Goal: Information Seeking & Learning: Learn about a topic

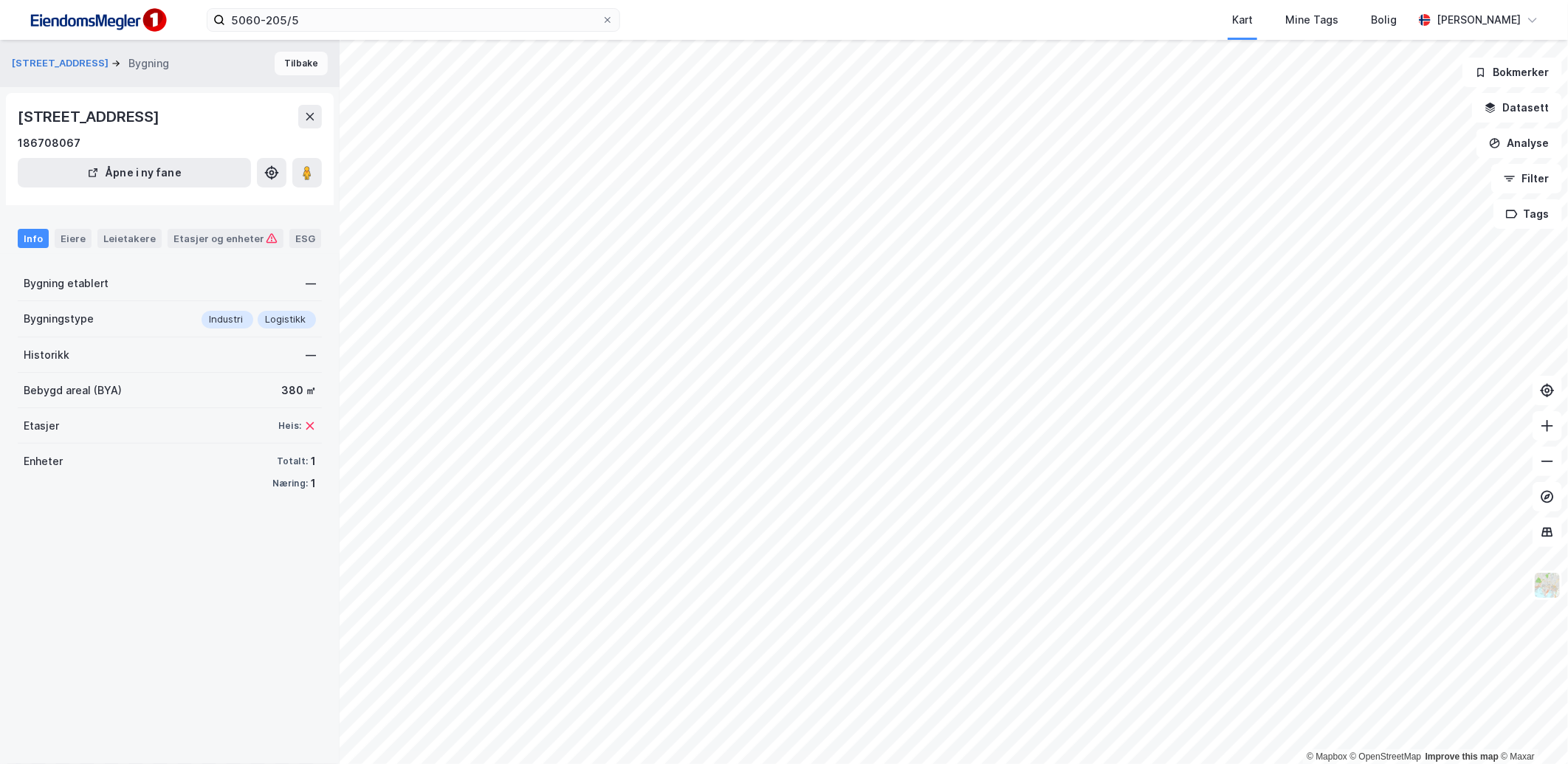
click at [297, 62] on button "Tilbake" at bounding box center [301, 64] width 54 height 23
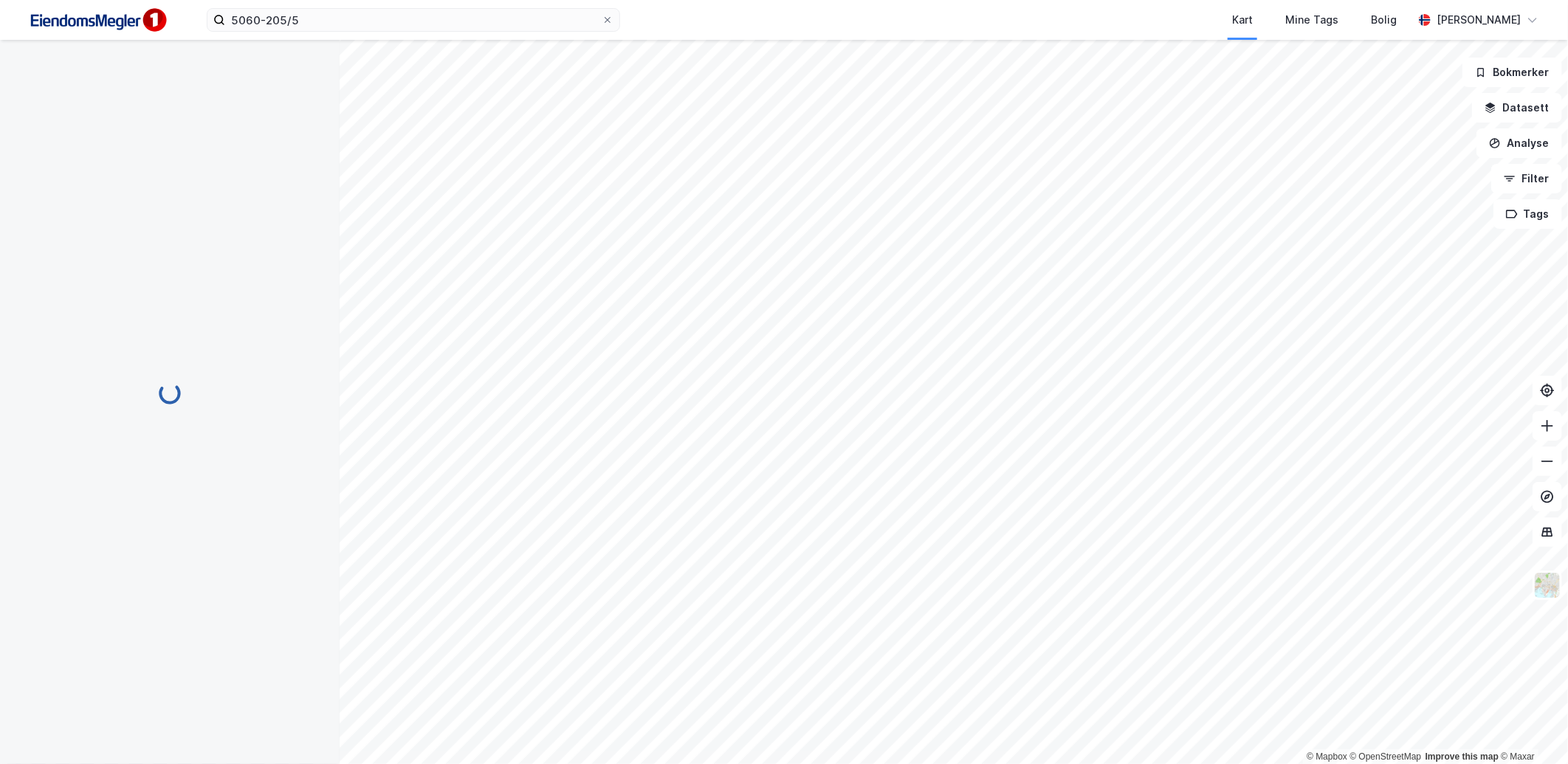
scroll to position [57, 0]
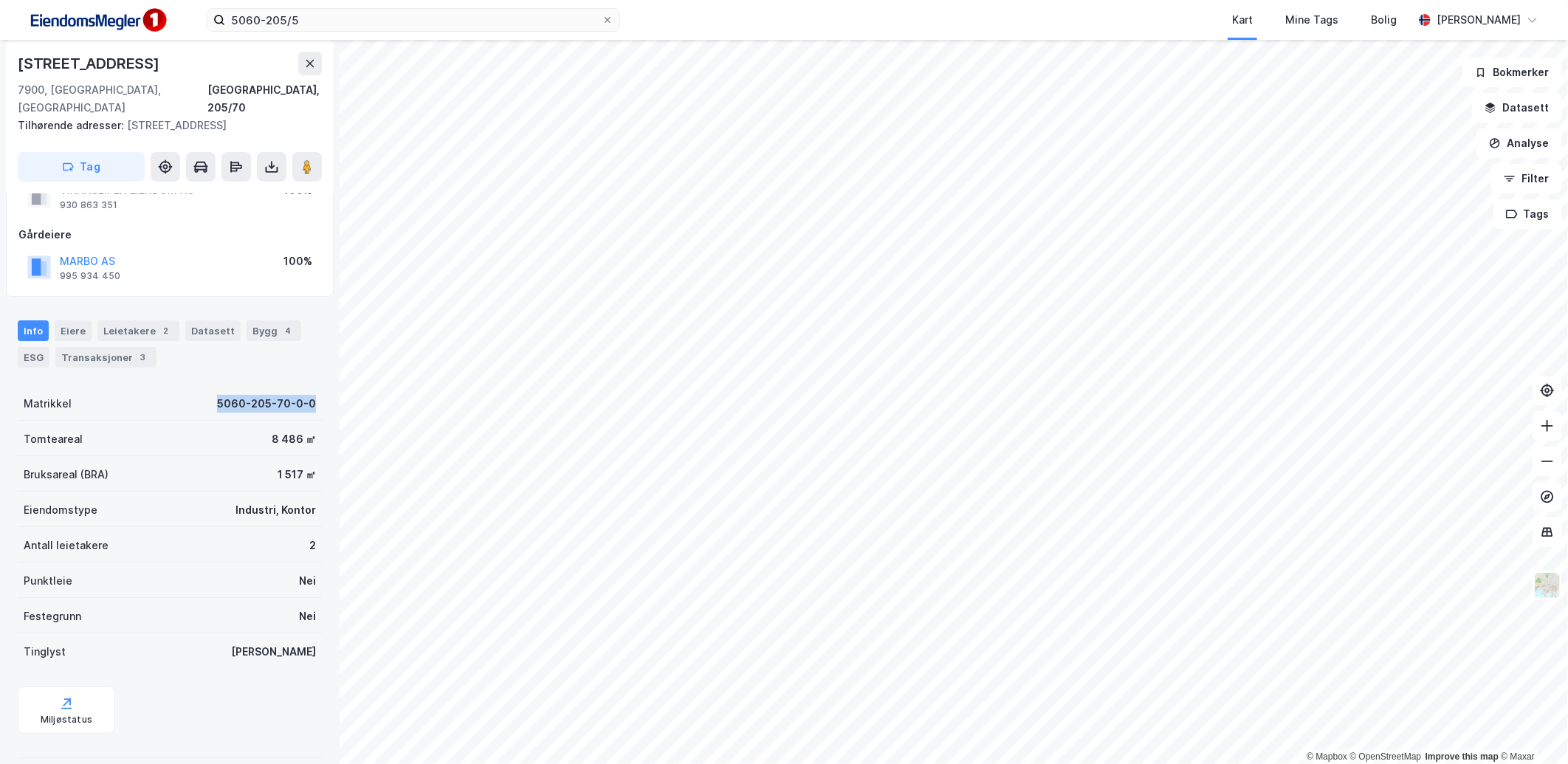
drag, startPoint x: 221, startPoint y: 385, endPoint x: 308, endPoint y: 387, distance: 87.0
click at [308, 387] on div "Matrikkel 5060-205-70-0-0" at bounding box center [170, 403] width 304 height 36
copy div "5060-205-70-0-0"
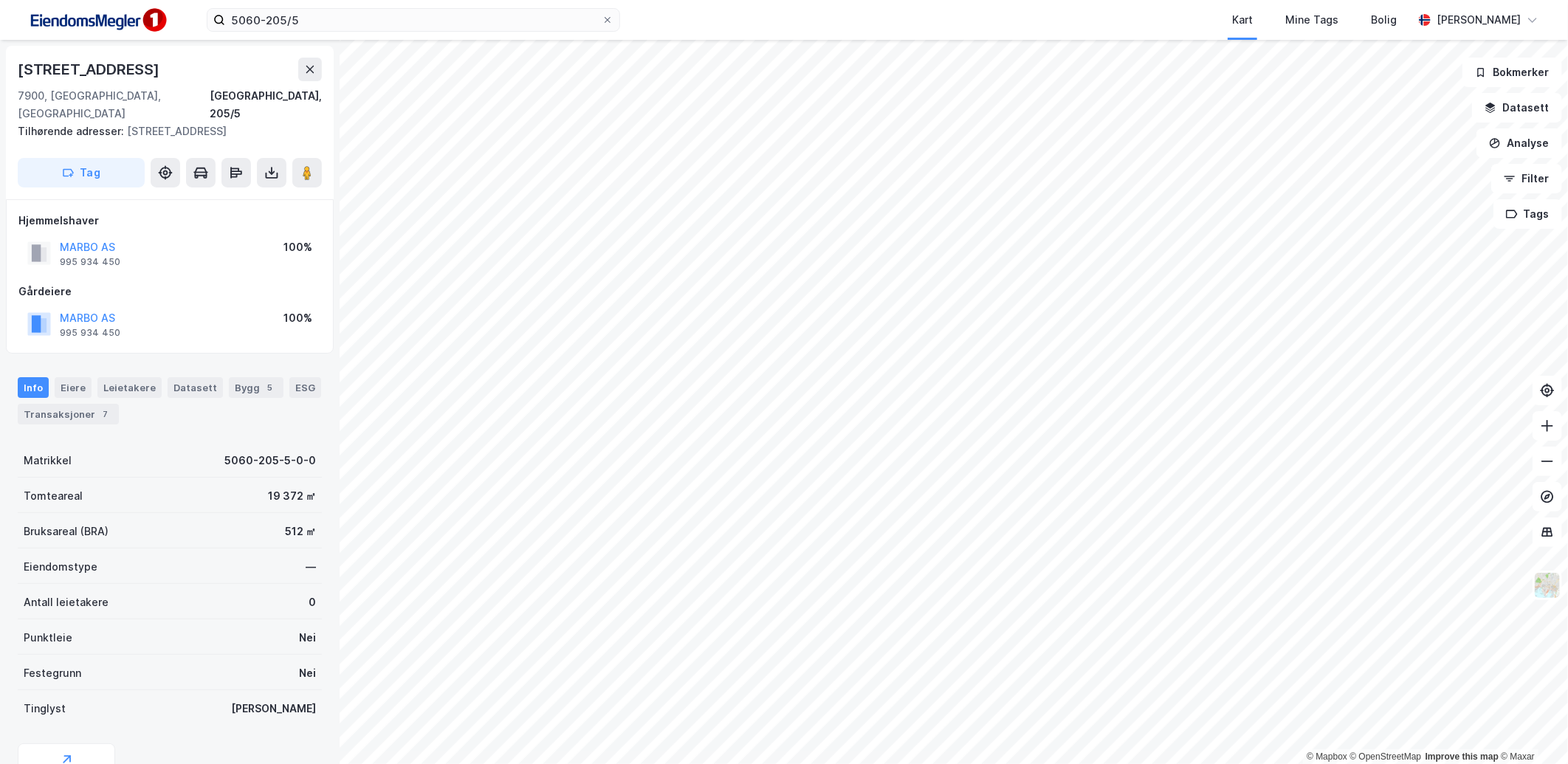
scroll to position [57, 0]
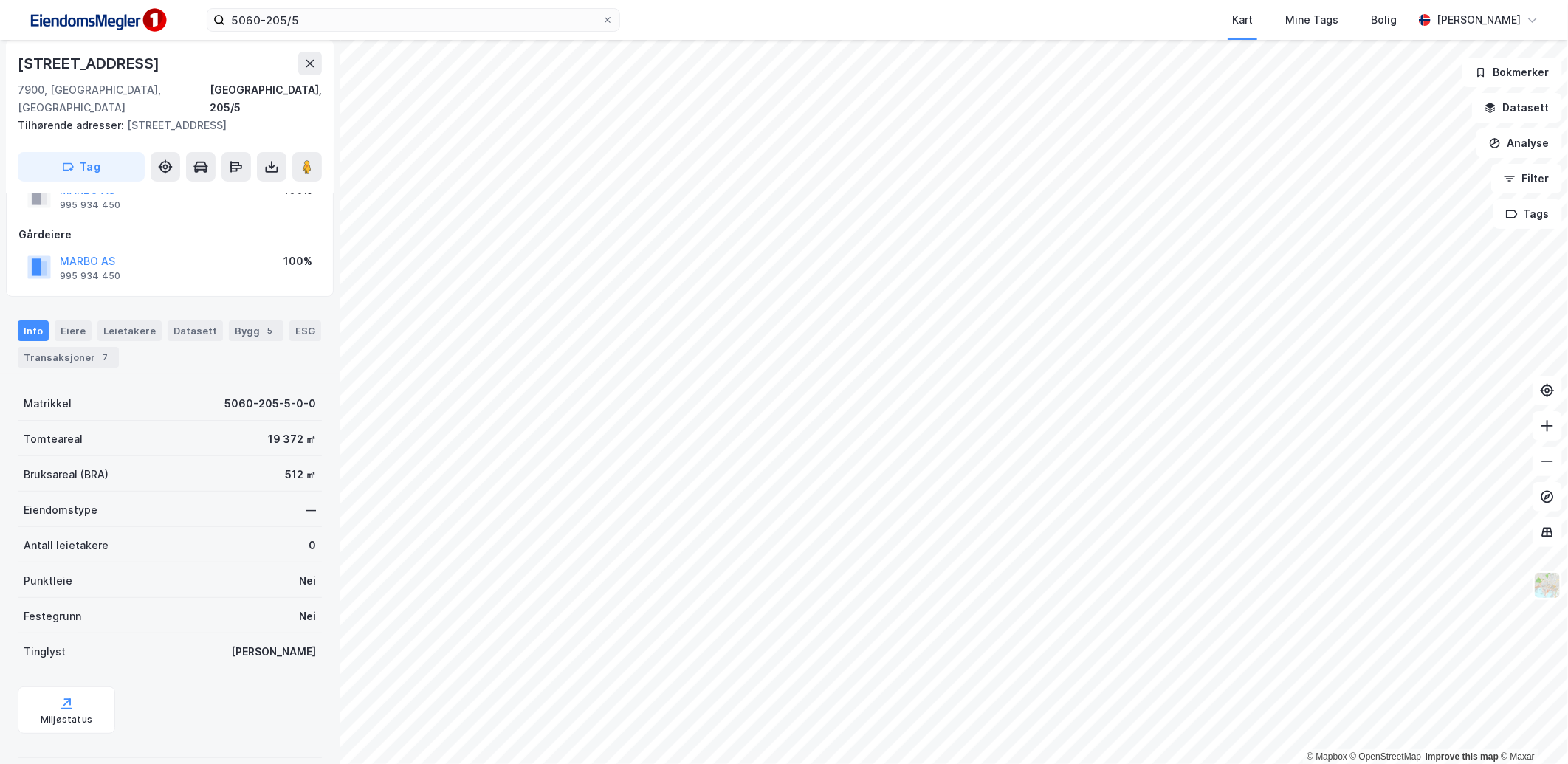
scroll to position [54, 0]
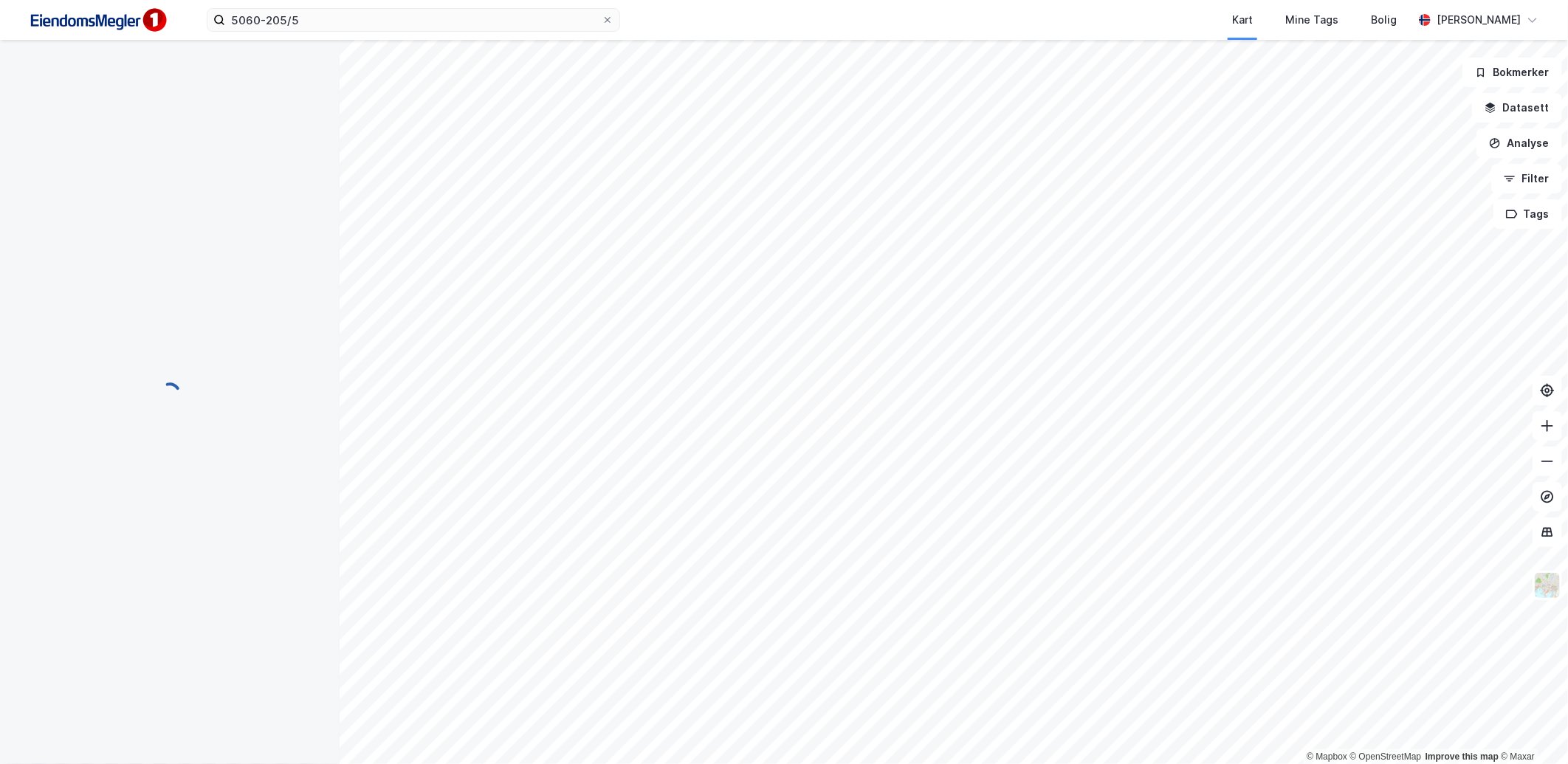
scroll to position [54, 0]
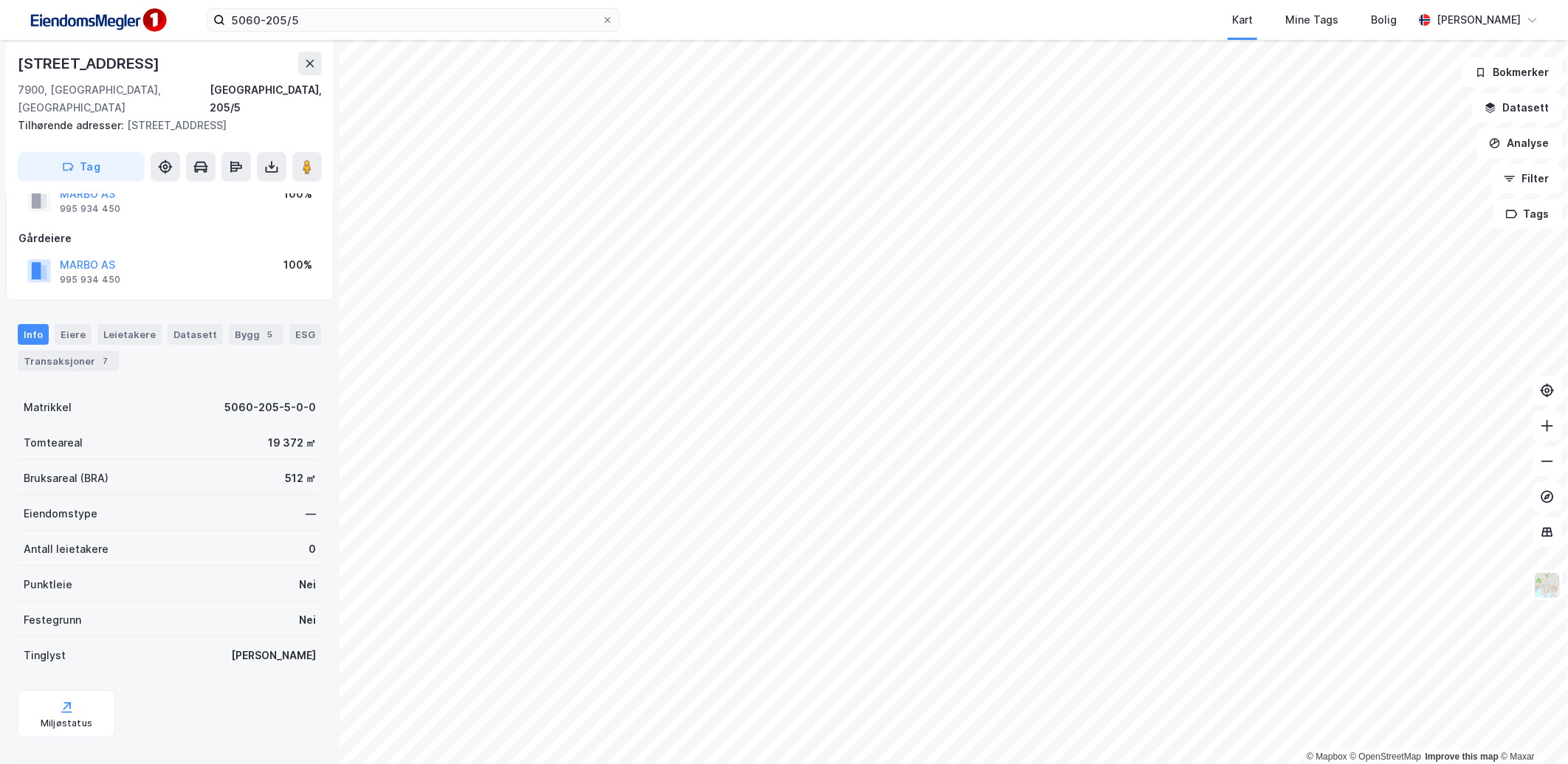
scroll to position [39, 0]
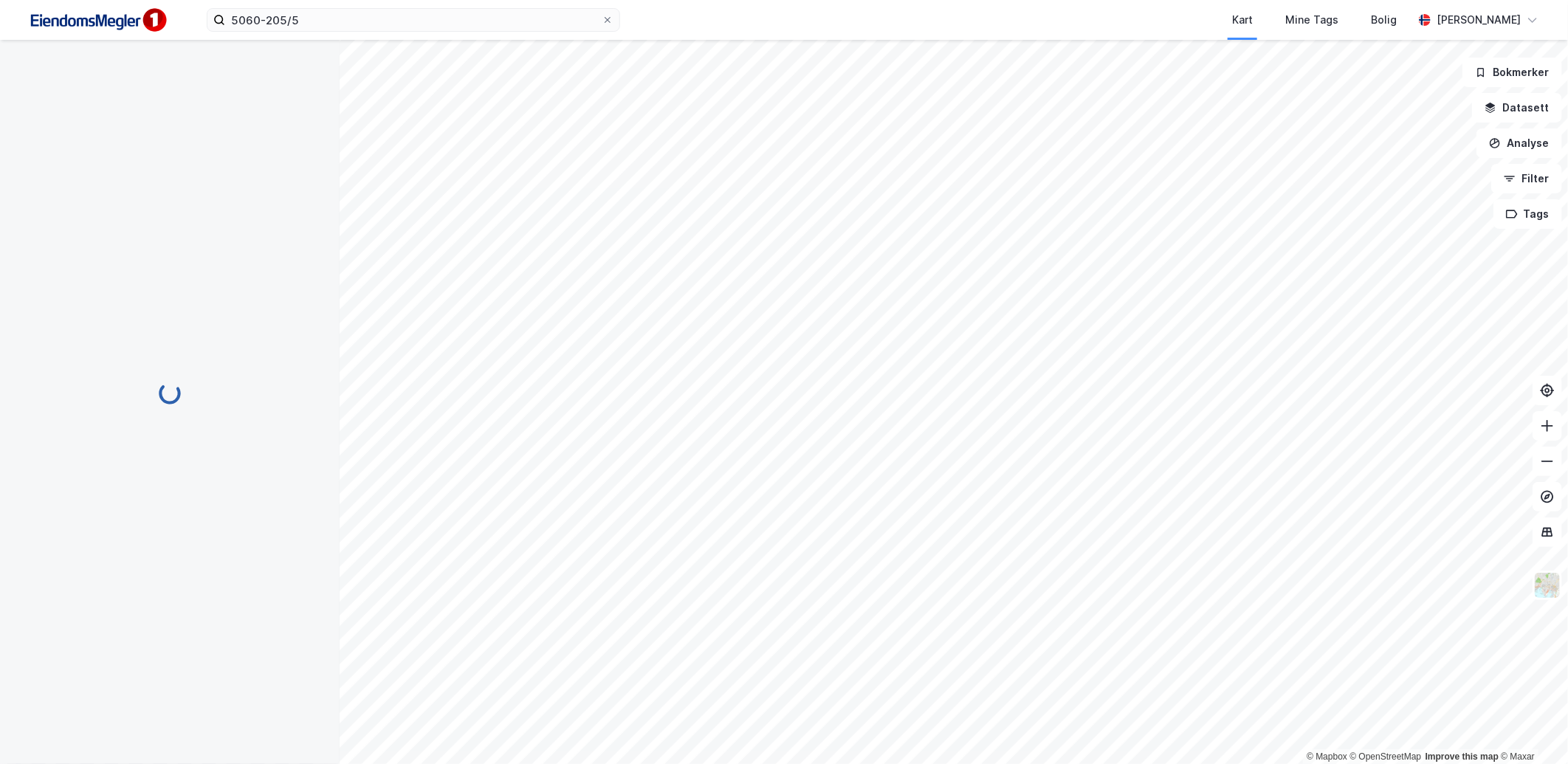
scroll to position [39, 0]
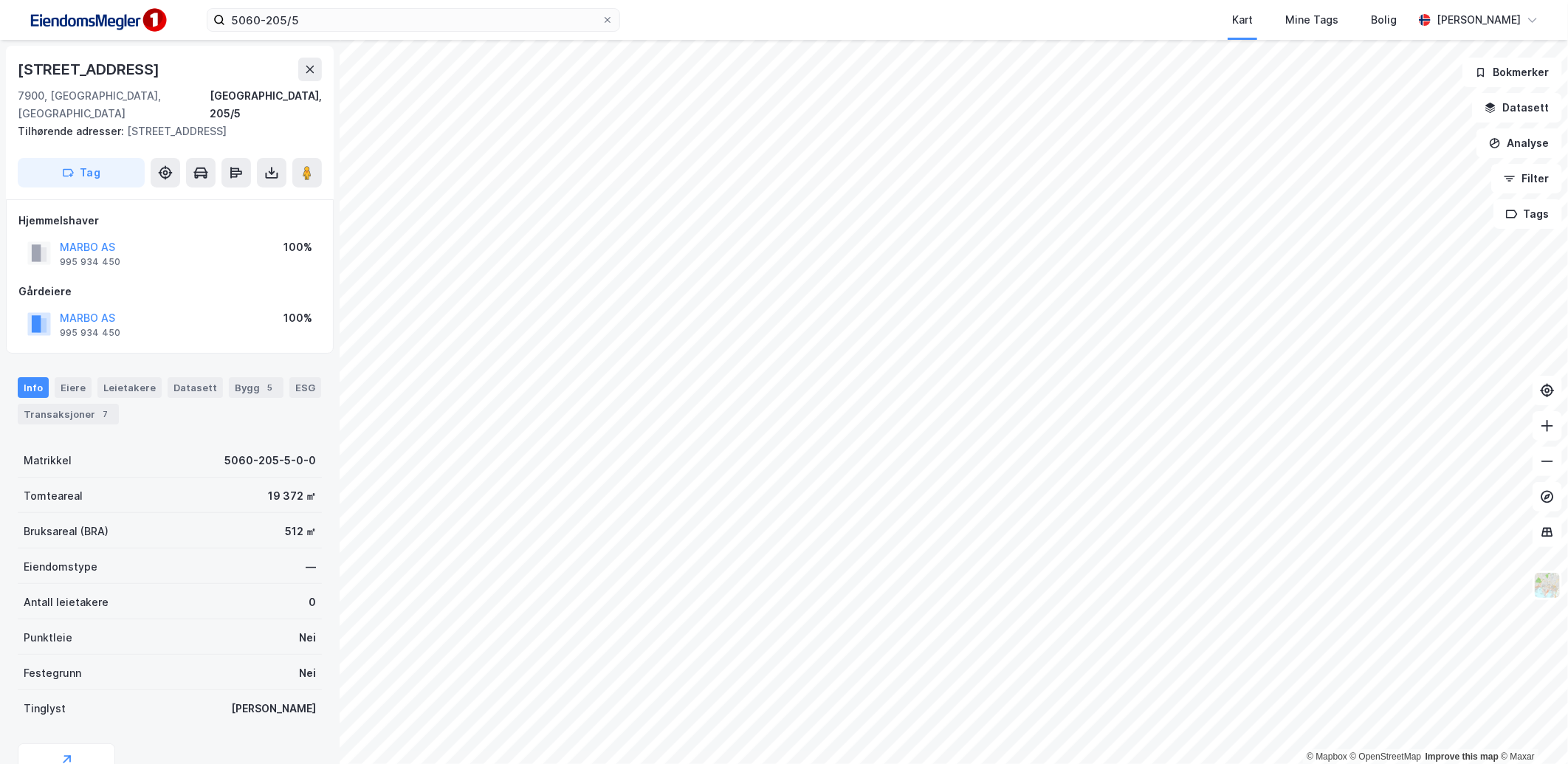
scroll to position [39, 0]
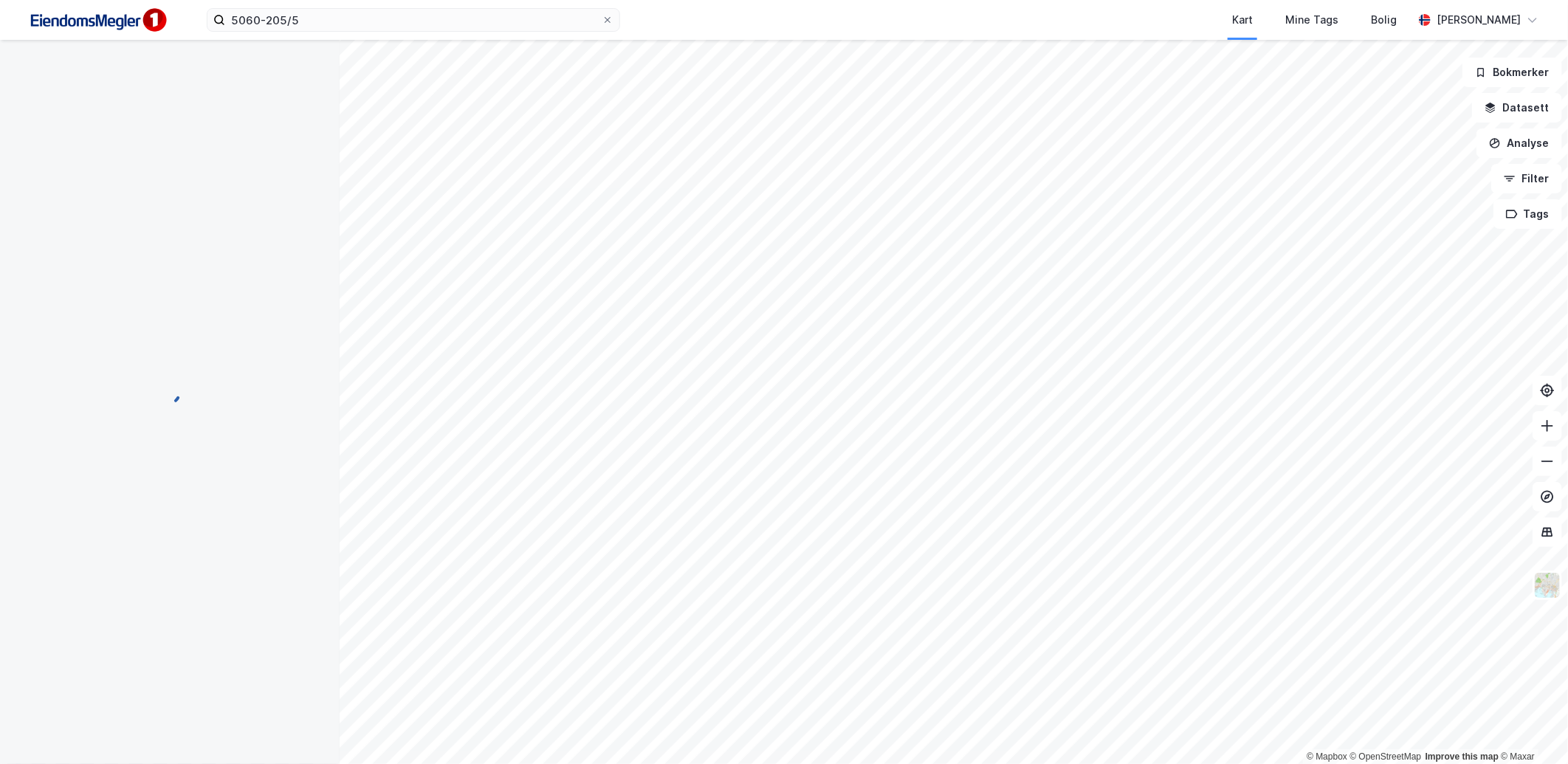
scroll to position [39, 0]
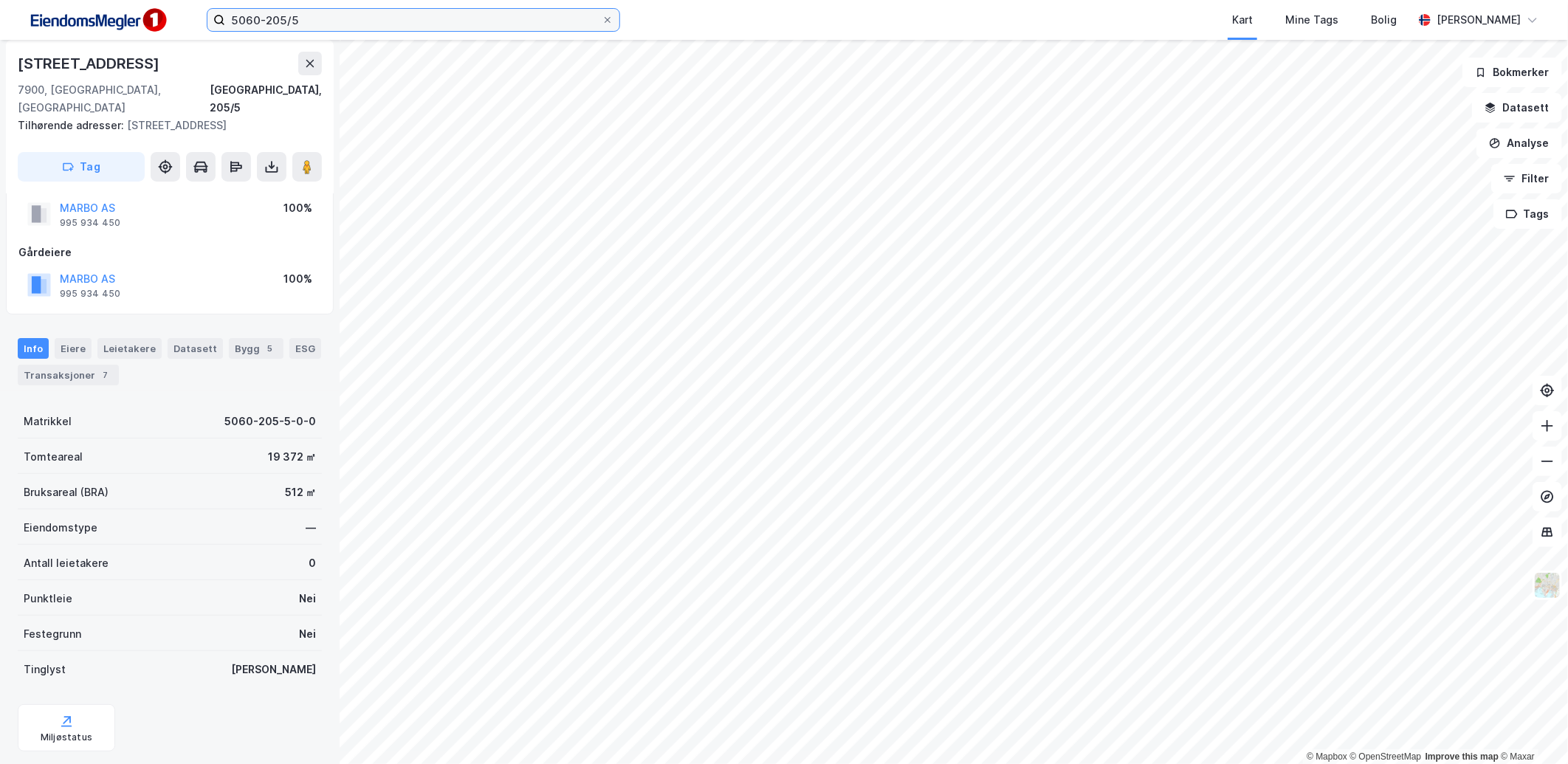
click at [371, 24] on input "5060-205/5" at bounding box center [413, 19] width 376 height 22
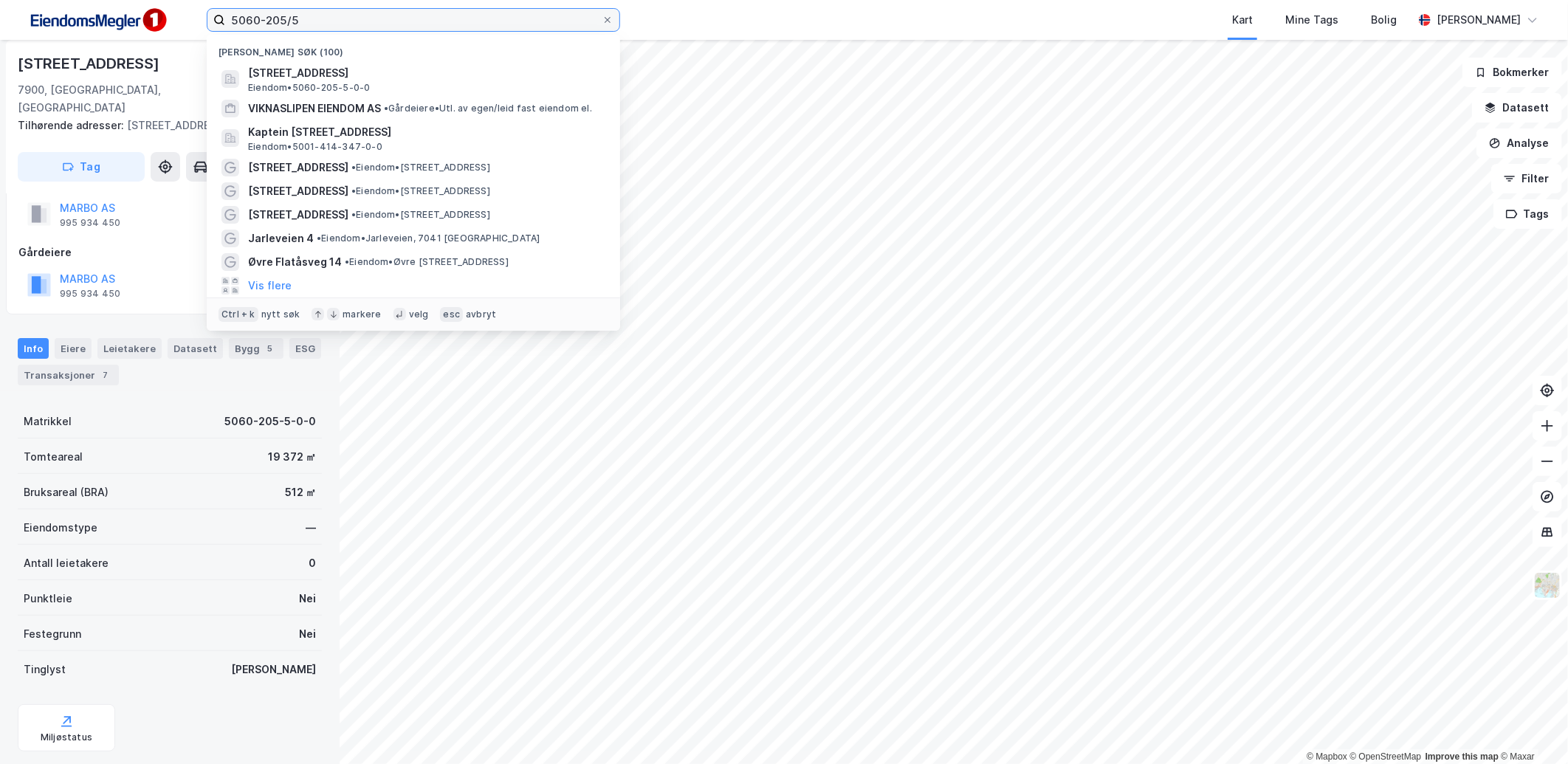
click at [299, 22] on input "5060-205/5" at bounding box center [413, 19] width 376 height 22
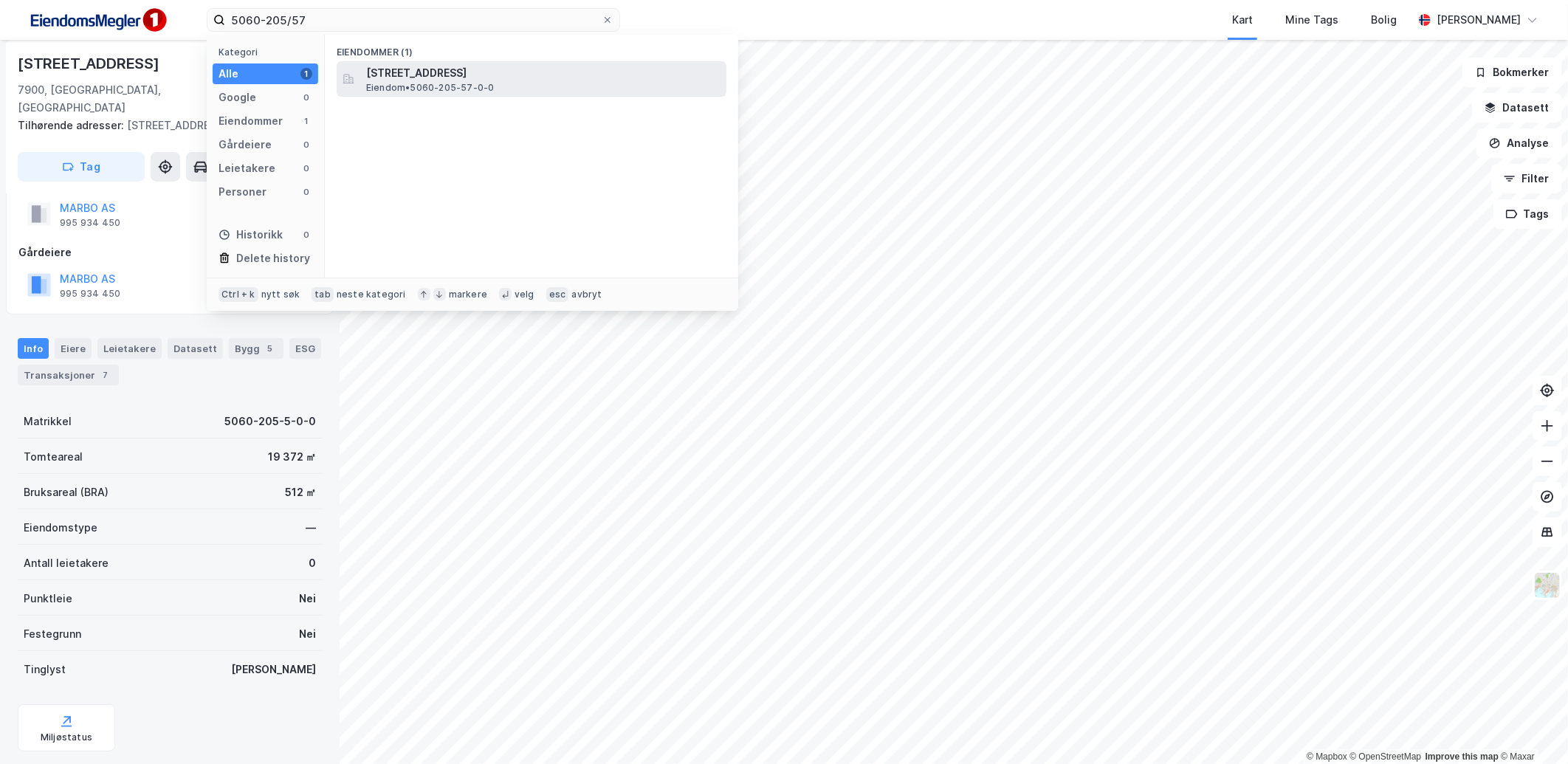
click at [409, 71] on span "[STREET_ADDRESS]" at bounding box center [543, 73] width 355 height 18
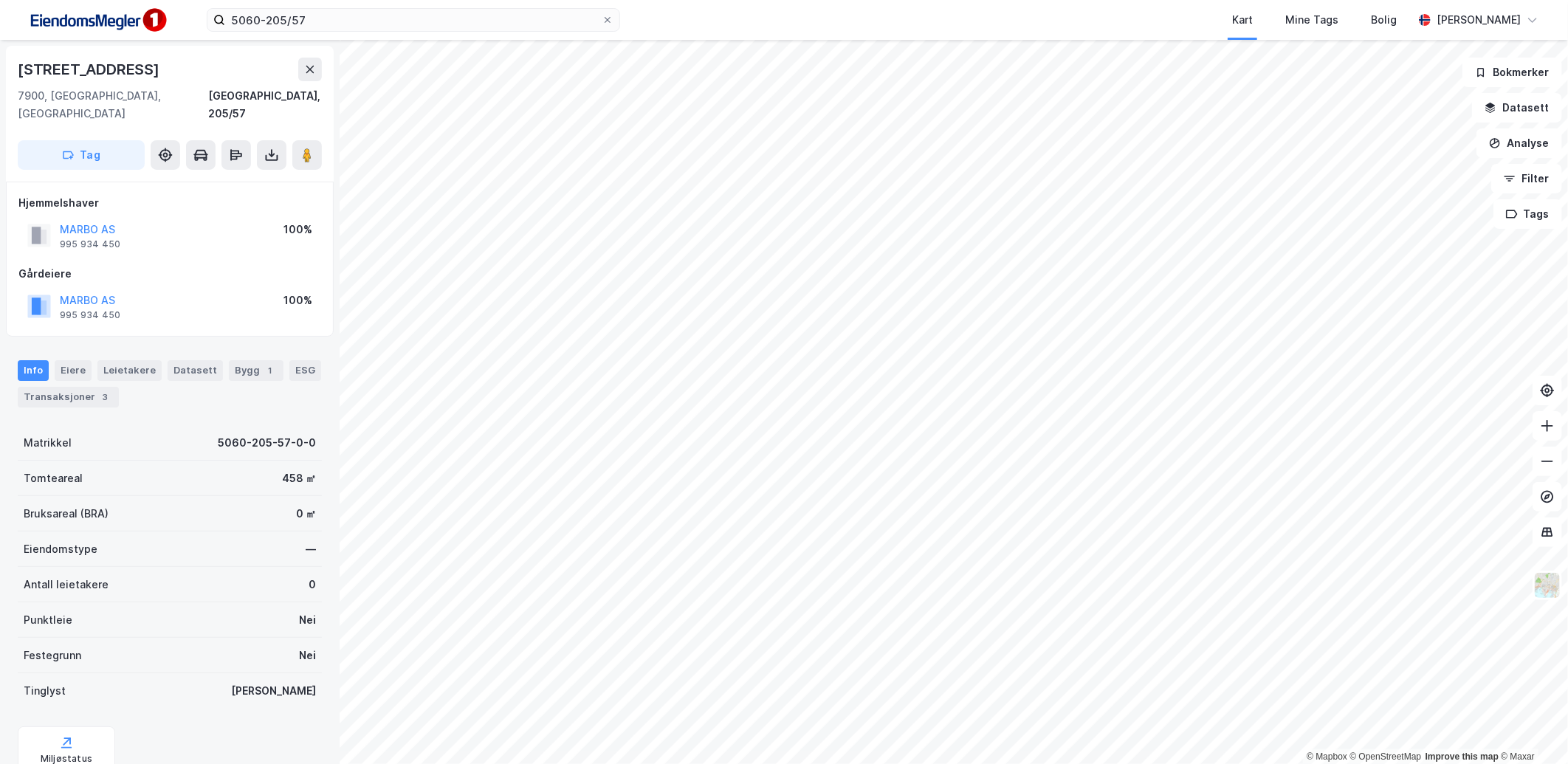
scroll to position [39, 0]
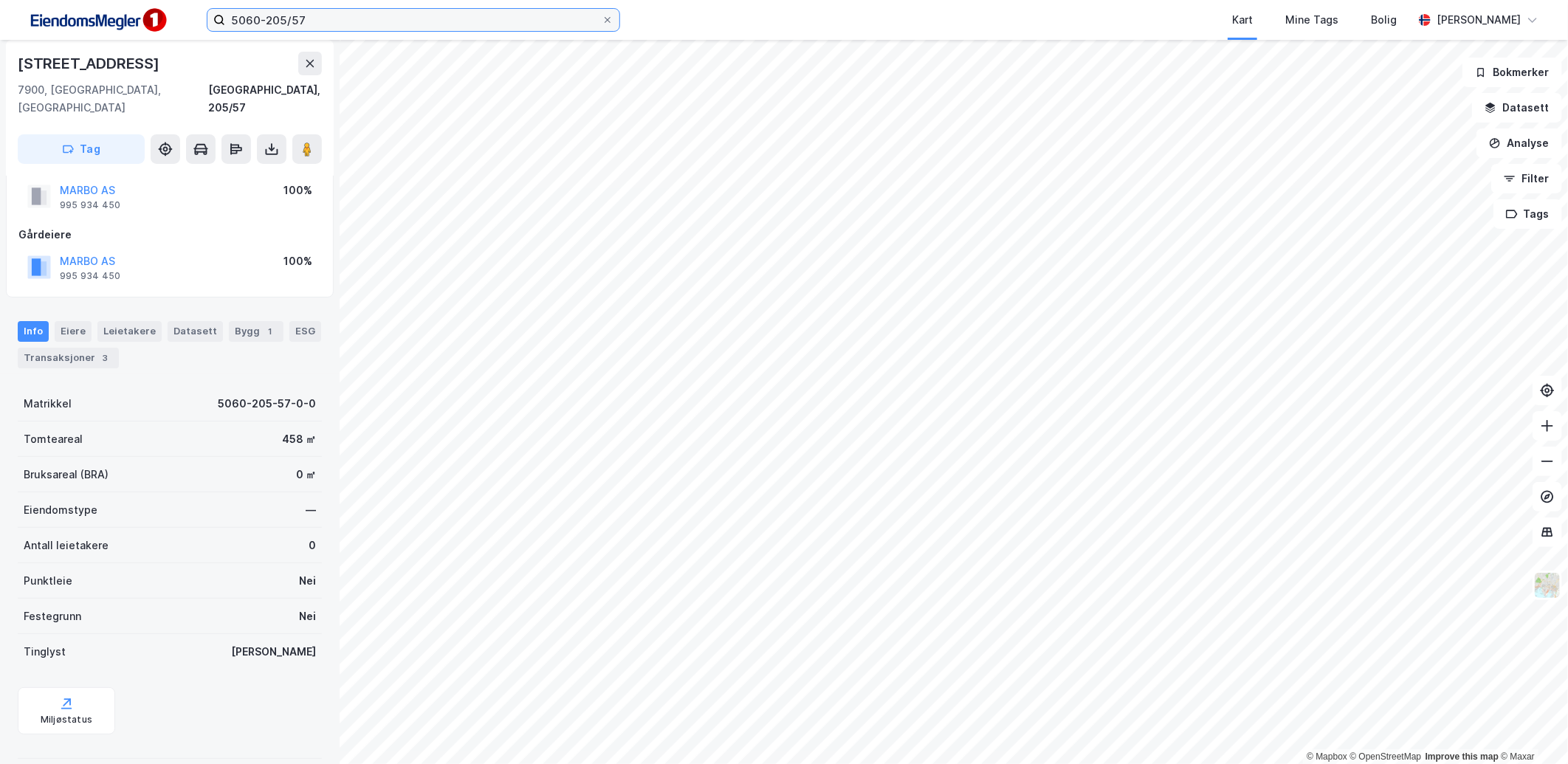
click at [317, 26] on input "5060-205/57" at bounding box center [413, 19] width 376 height 22
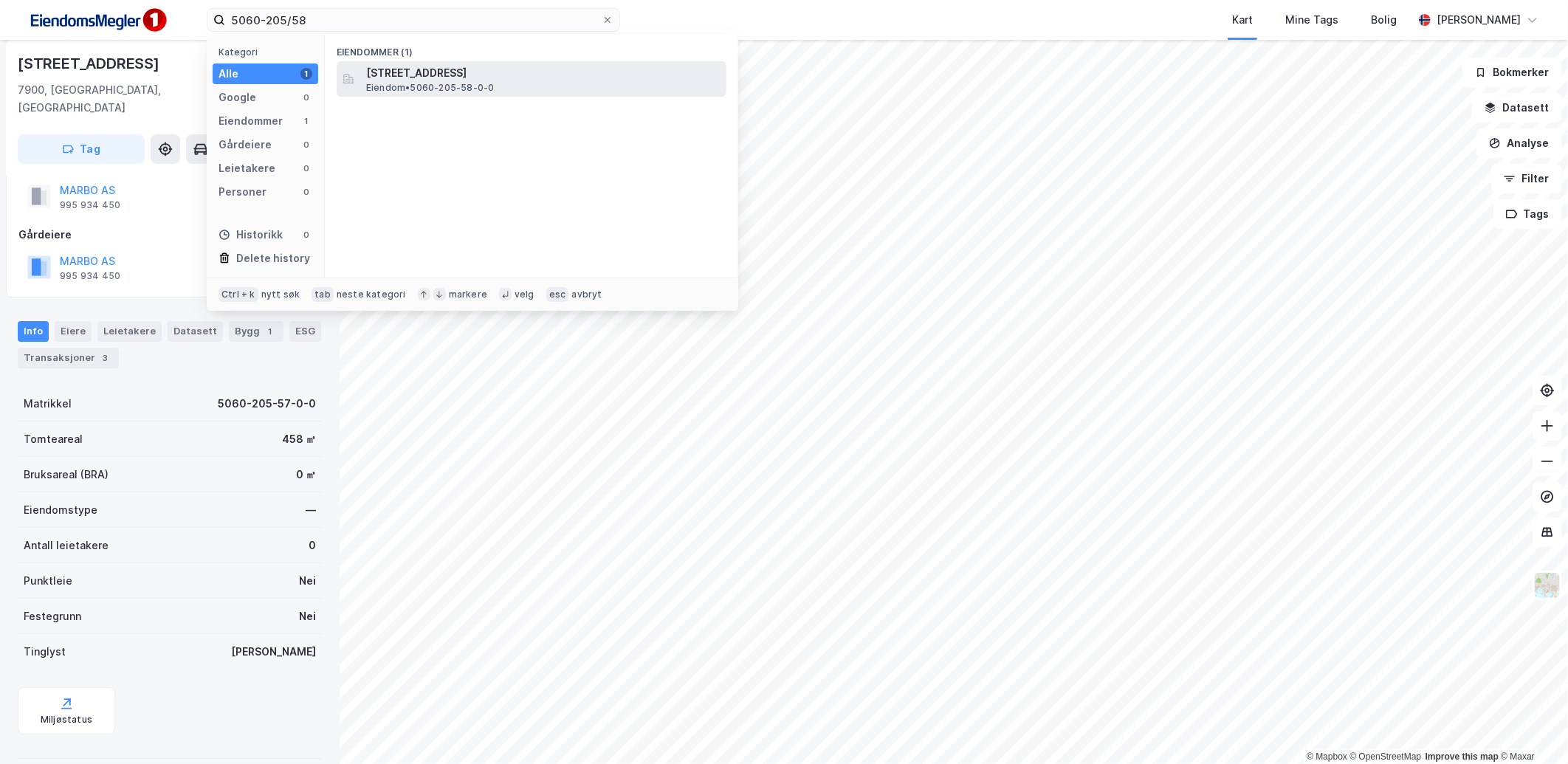
click at [448, 68] on span "[STREET_ADDRESS]" at bounding box center [543, 73] width 355 height 18
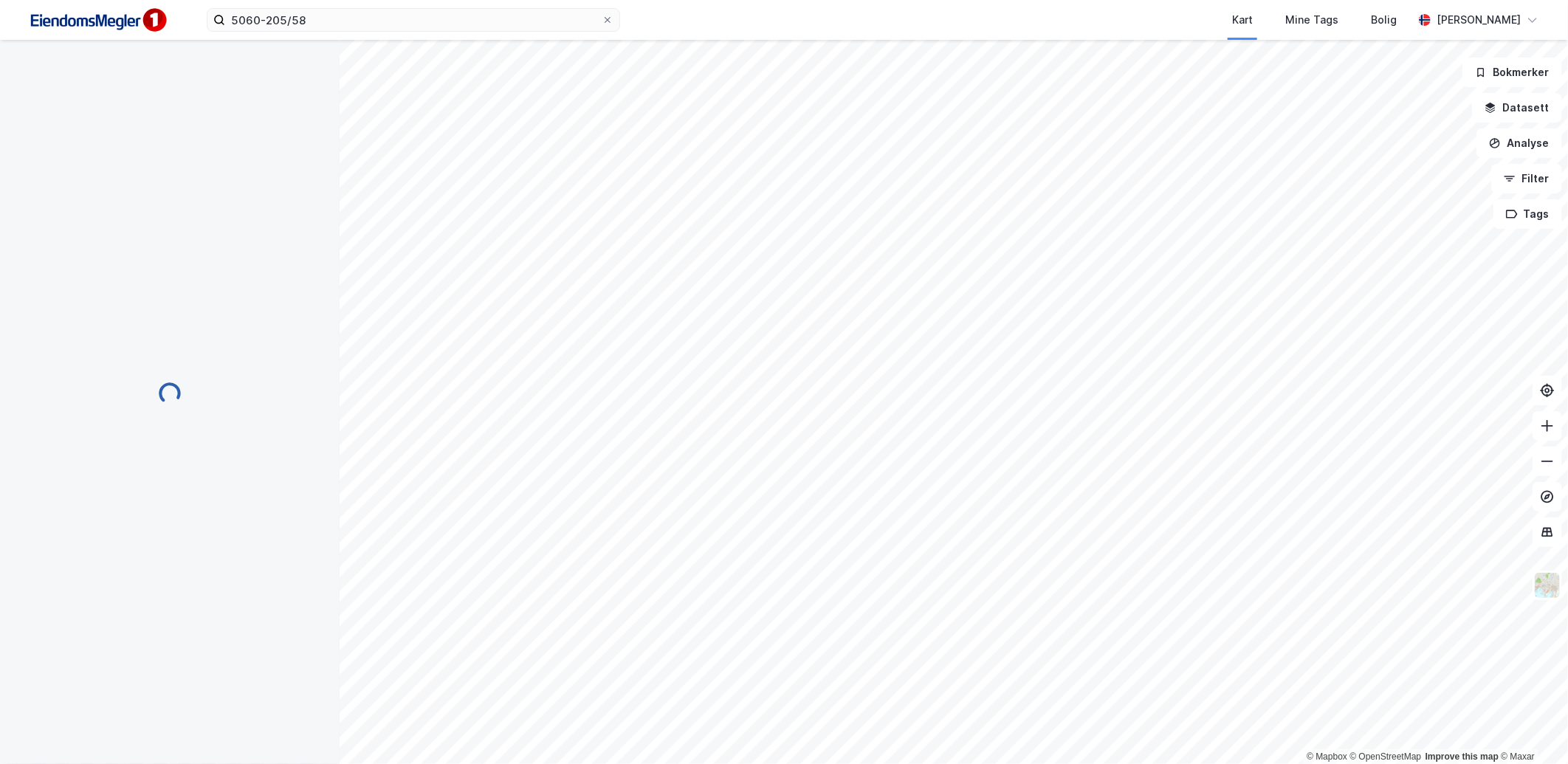
scroll to position [39, 0]
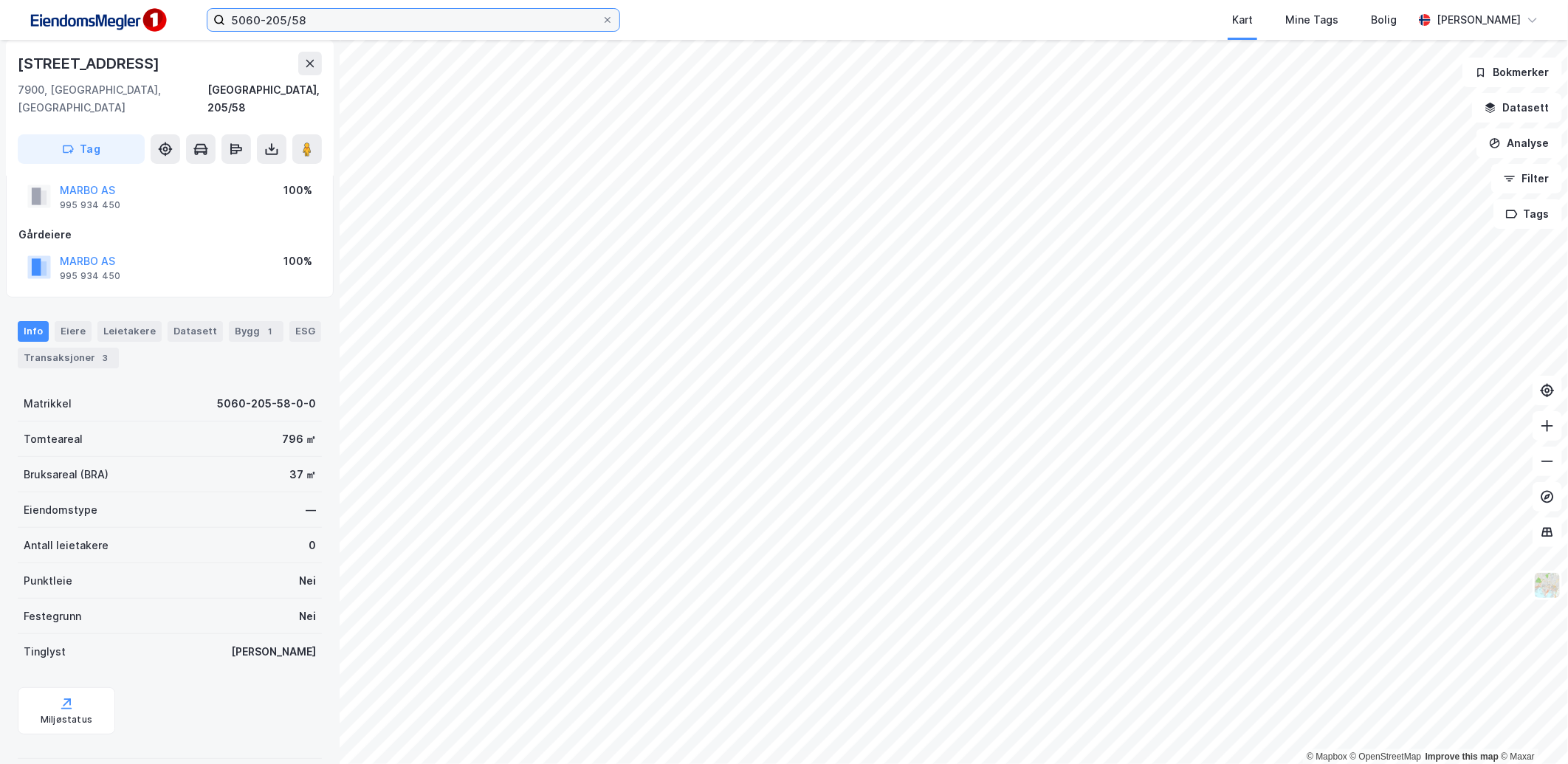
click at [386, 22] on input "5060-205/58" at bounding box center [413, 19] width 376 height 22
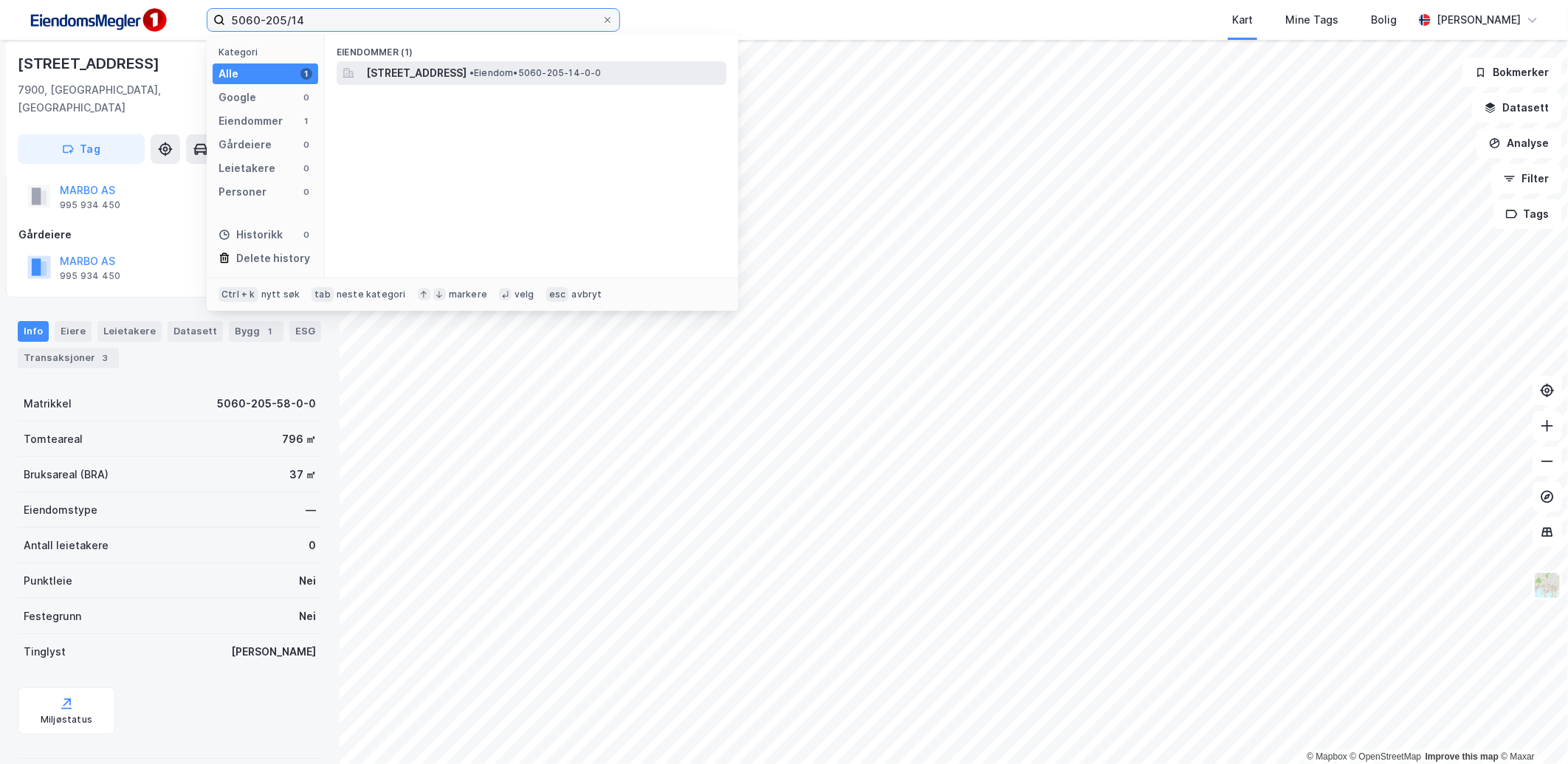
type input "5060-205/14"
click at [445, 67] on span "[STREET_ADDRESS]" at bounding box center [416, 73] width 100 height 18
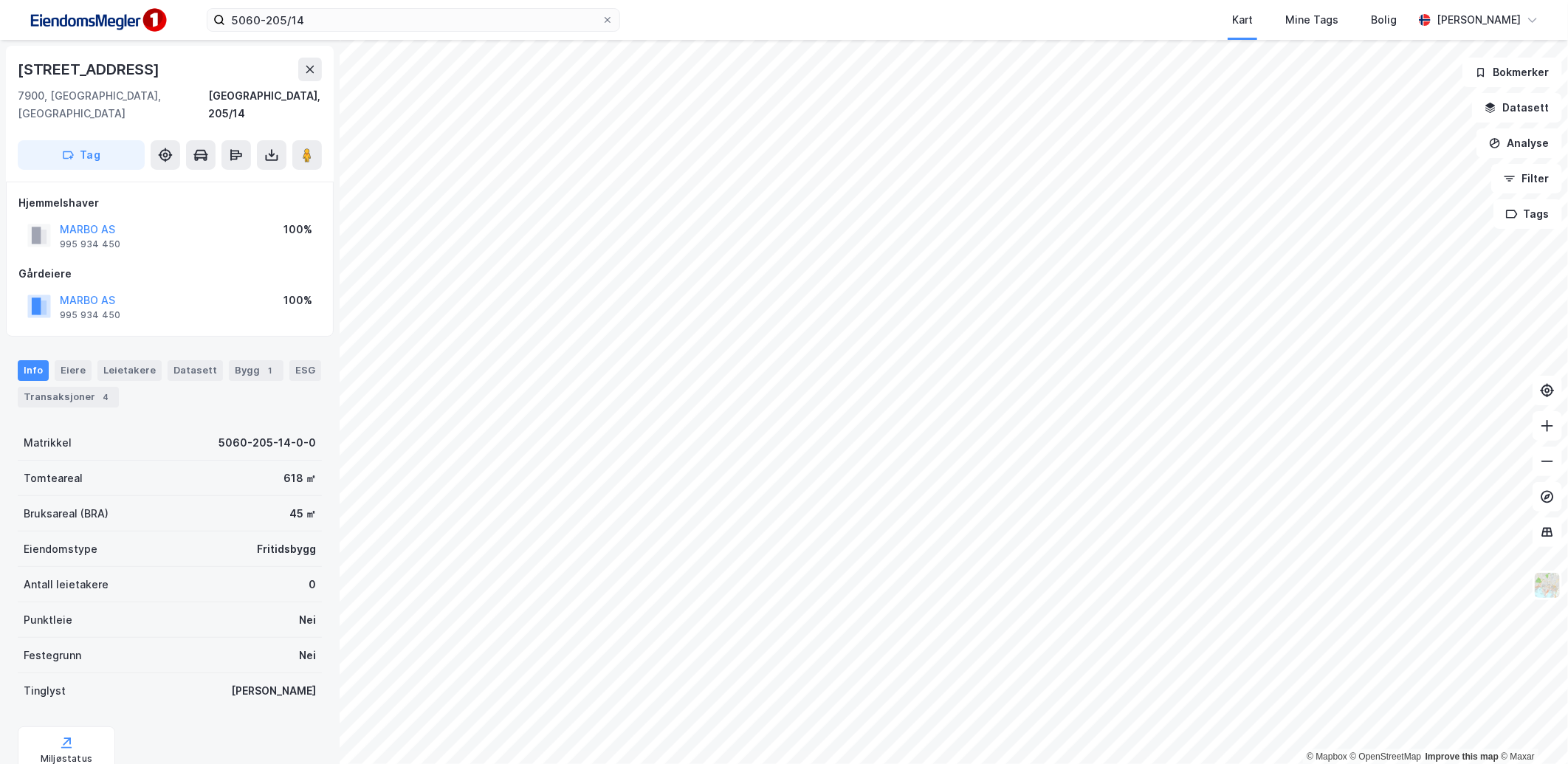
scroll to position [39, 0]
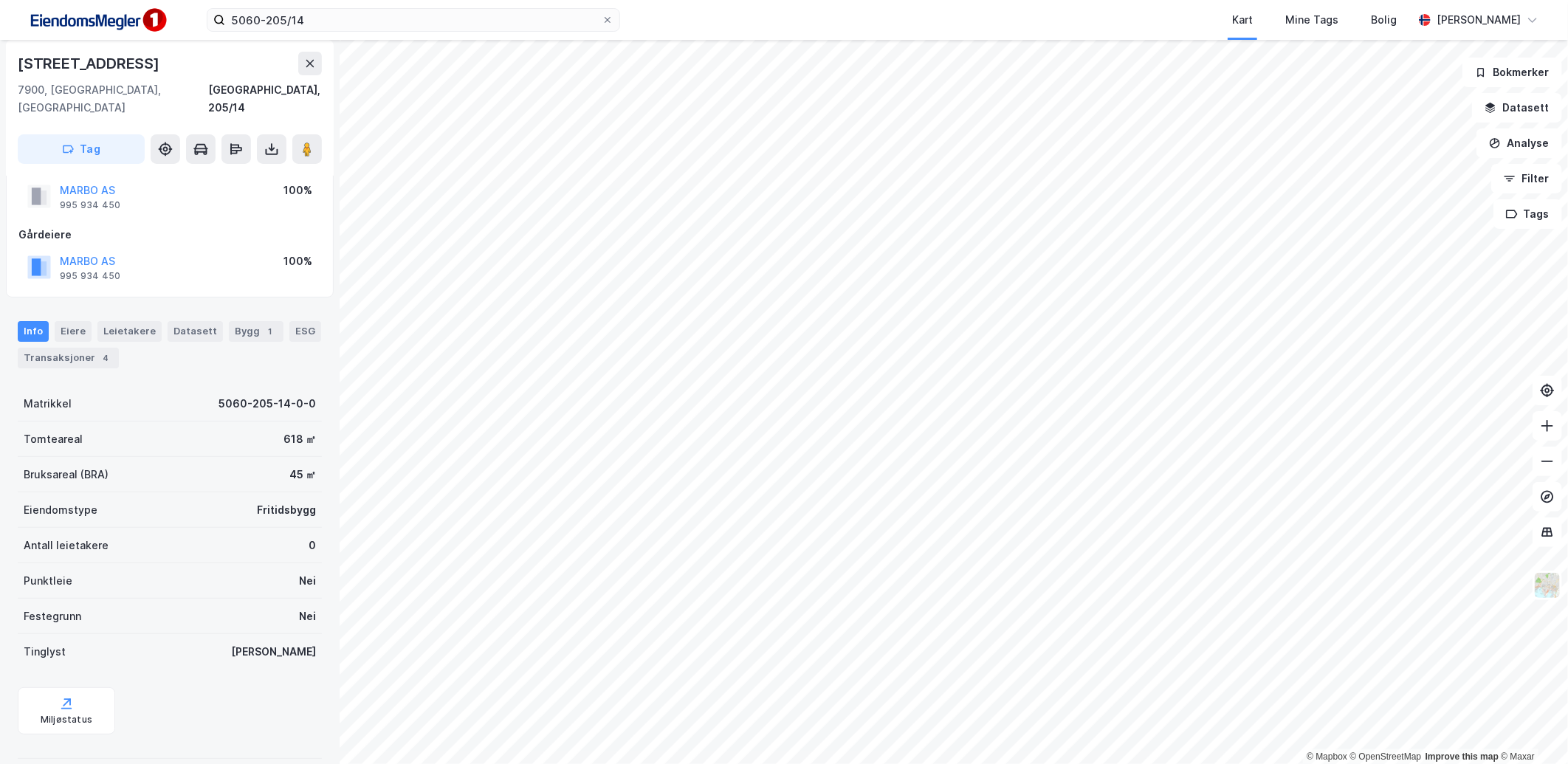
scroll to position [39, 0]
